Goal: Navigation & Orientation: Find specific page/section

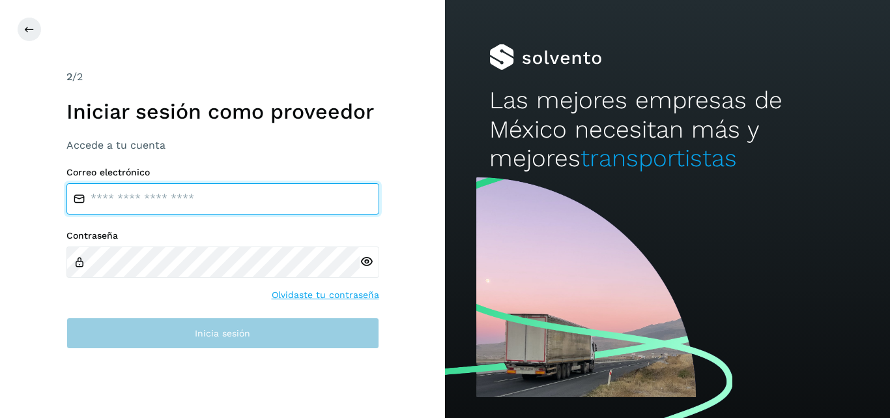
type input "**********"
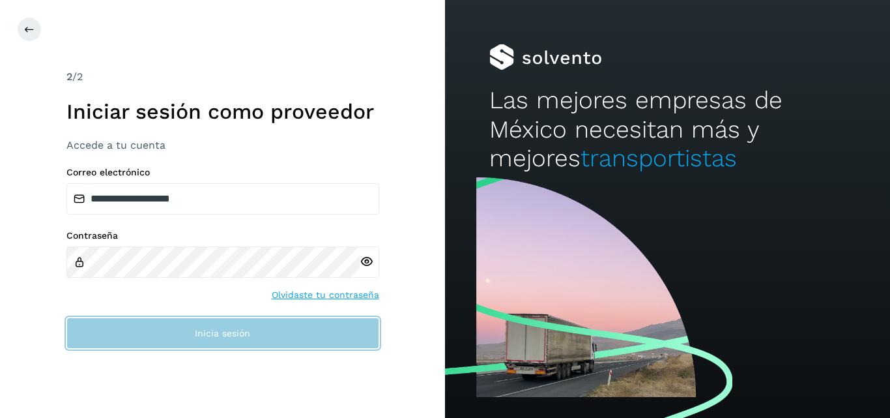
click at [239, 338] on span "Inicia sesión" at bounding box center [222, 332] width 55 height 9
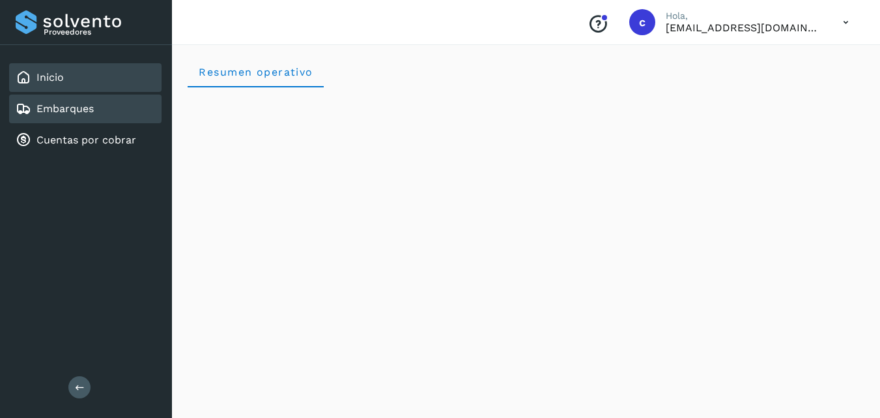
click at [63, 110] on link "Embarques" at bounding box center [64, 108] width 57 height 12
